Goal: Register for event/course

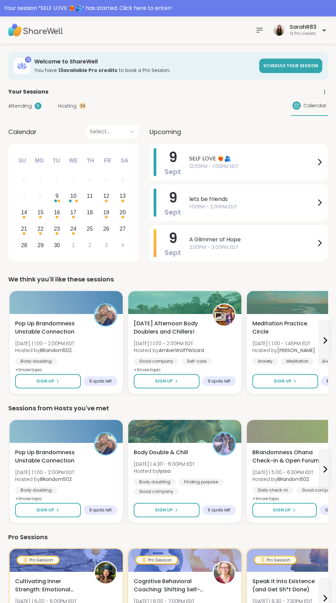
click at [75, 106] on span "Hosting" at bounding box center [67, 105] width 19 height 7
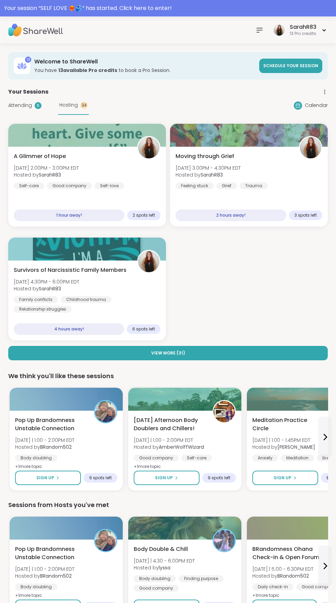
click at [259, 333] on div "A Glimmer of Hope [DATE] 2:00PM - 3:00PM EDT Hosted by SarahR83 Self-care Good …" at bounding box center [167, 232] width 319 height 217
click at [264, 348] on button "View More ( 31 )" at bounding box center [167, 353] width 319 height 14
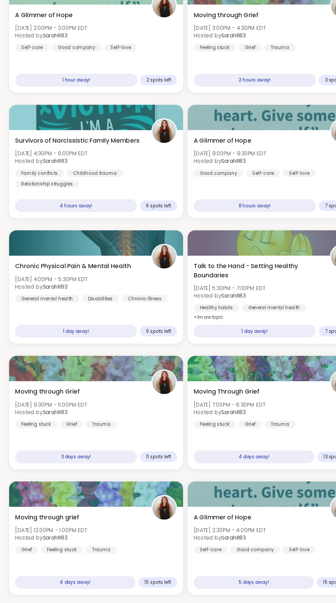
scroll to position [93, 0]
click at [106, 307] on div "Chronic Physical Pain & Mental Health [DATE] 4:00PM - 5:30PM EDT Hosted by Sara…" at bounding box center [87, 305] width 147 height 37
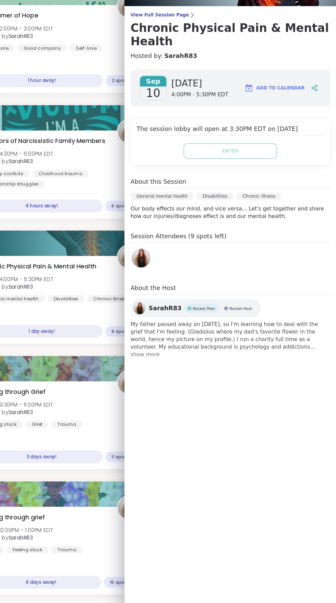
click at [291, 126] on span "Add to Calendar" at bounding box center [286, 129] width 44 height 6
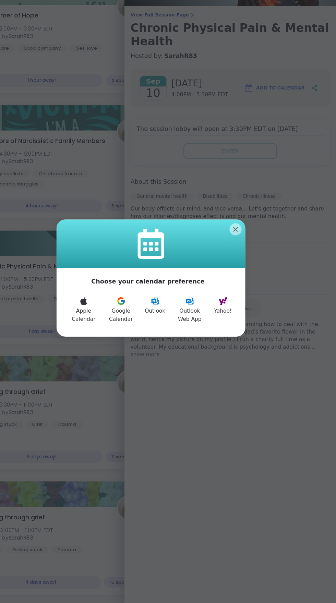
click at [143, 346] on button "Google Calendar" at bounding box center [140, 330] width 35 height 32
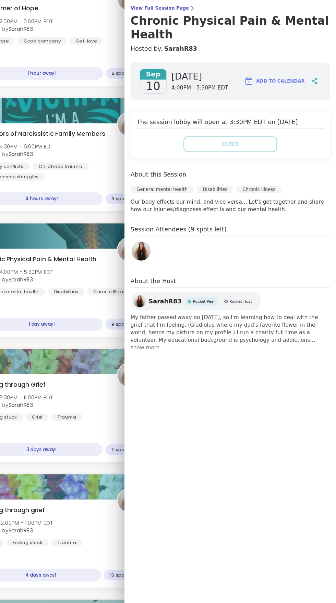
click at [107, 358] on div "Chronic Physical Pain & Mental Health [DATE] 4:00PM - 5:30PM EDT Hosted by Sara…" at bounding box center [87, 321] width 158 height 80
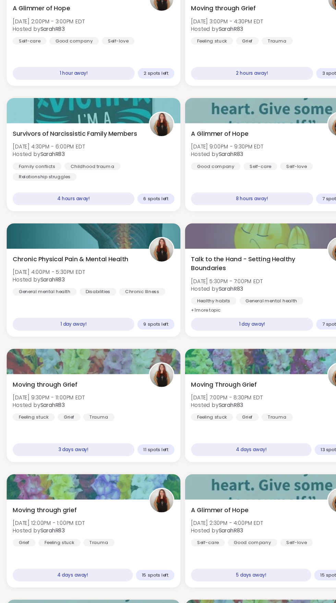
click at [246, 306] on div "Talk to the Hand - Setting Healthy Boundaries [DATE] 5:30PM - 7:00PM EDT Hosted…" at bounding box center [248, 314] width 147 height 55
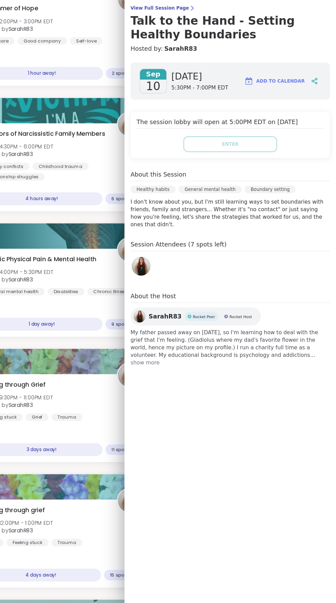
click at [280, 126] on span "Add to Calendar" at bounding box center [286, 129] width 44 height 6
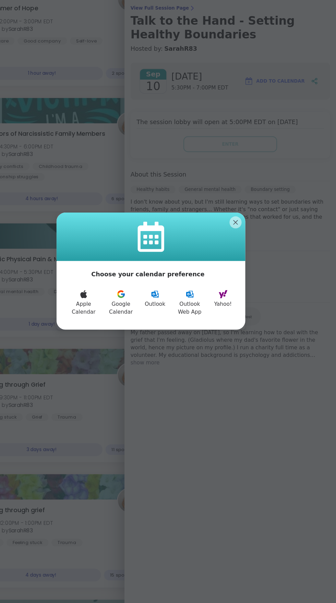
click at [137, 329] on button "Google Calendar" at bounding box center [140, 330] width 35 height 32
